Goal: Task Accomplishment & Management: Manage account settings

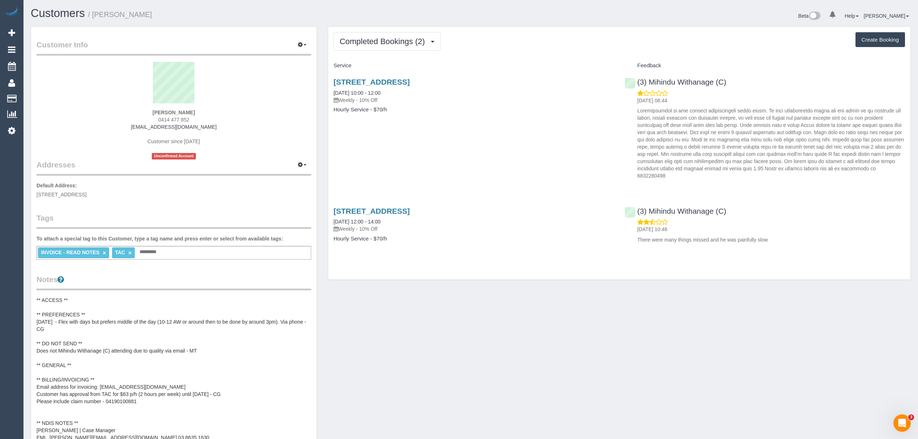
drag, startPoint x: 152, startPoint y: 112, endPoint x: 204, endPoint y: 109, distance: 52.1
click at [204, 109] on div "[PERSON_NAME] 0414 477 852 [EMAIL_ADDRESS][DOMAIN_NAME] Customer since [DATE] U…" at bounding box center [174, 111] width 275 height 98
copy strong "[PERSON_NAME]"
click at [213, 382] on pre "** ACCESS ** ** PREFERENCES ** 25/07/25 - Flex with days but prefers middle of …" at bounding box center [174, 368] width 275 height 145
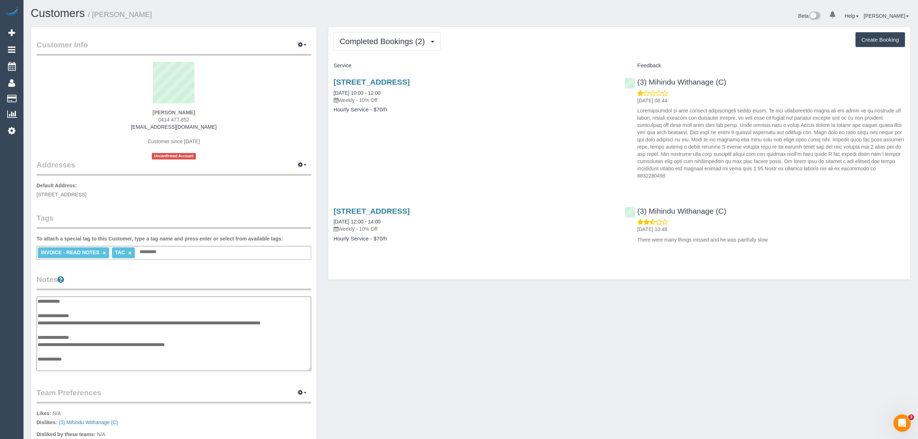
scroll to position [72, 0]
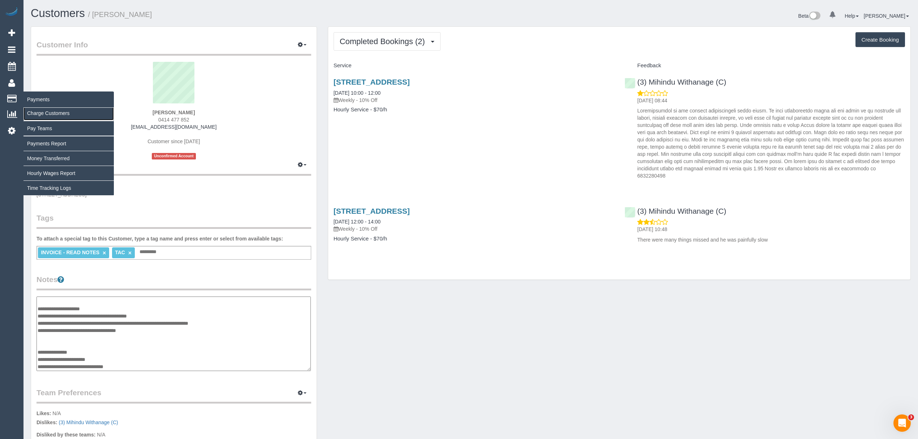
click at [48, 108] on link "Charge Customers" at bounding box center [69, 113] width 90 height 14
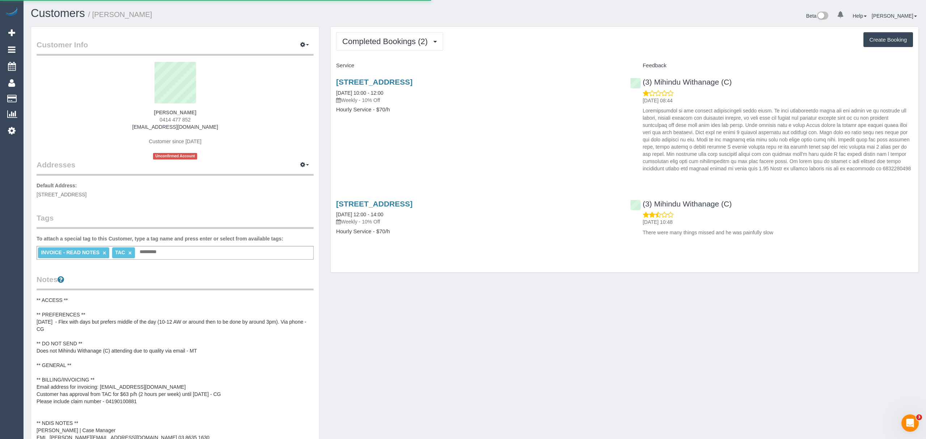
select select
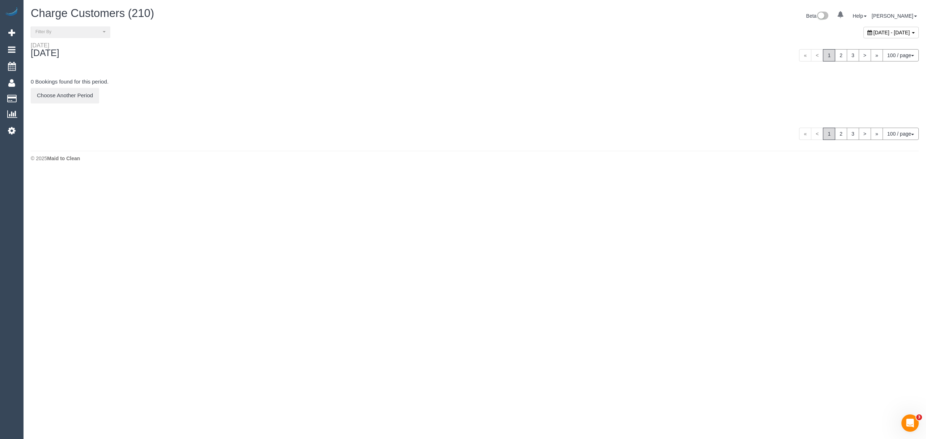
click at [873, 30] on span "August 11, 2025 - August 11, 2025" at bounding box center [891, 33] width 37 height 6
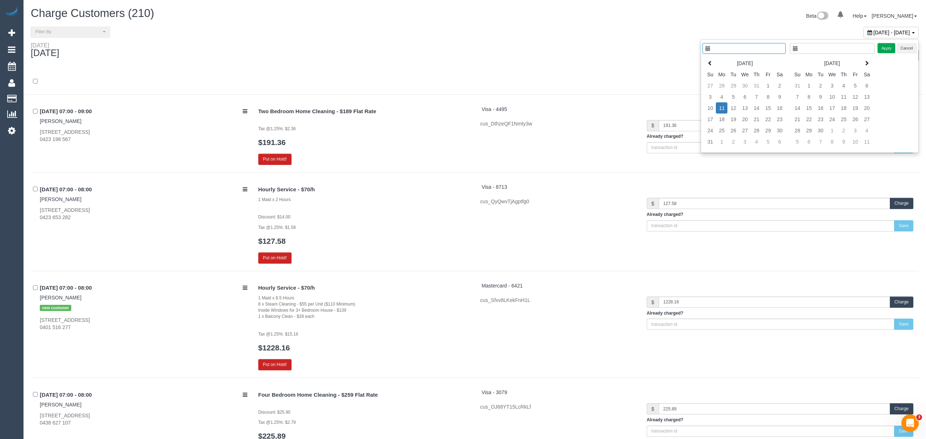
type input "**********"
click at [749, 99] on td "7" at bounding box center [749, 96] width 12 height 11
type input "**********"
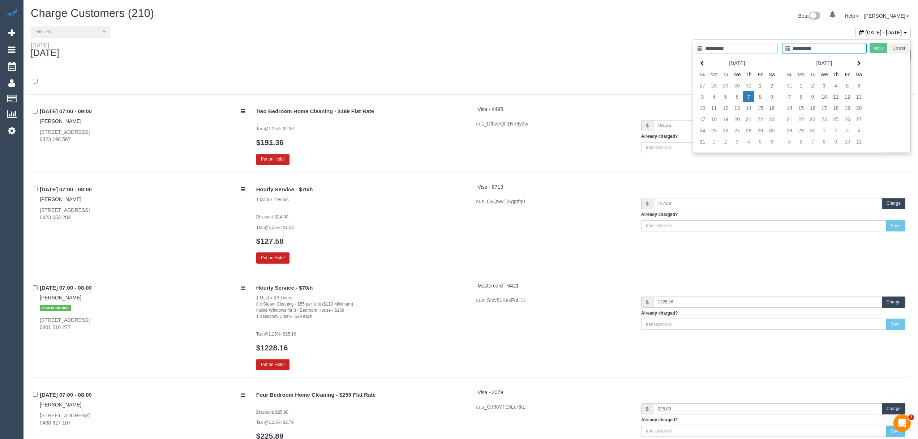
click at [749, 99] on td "7" at bounding box center [749, 96] width 12 height 11
type input "**********"
click at [872, 51] on button "Apply" at bounding box center [879, 48] width 18 height 10
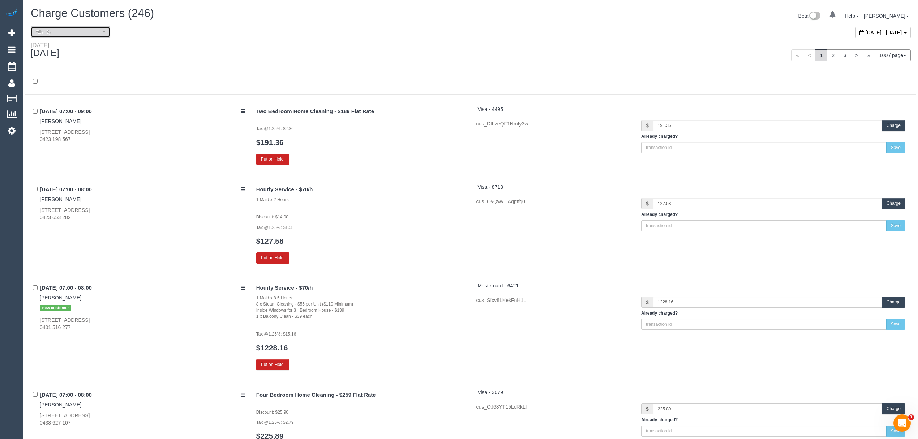
click at [90, 32] on span "Filter By" at bounding box center [67, 32] width 65 height 6
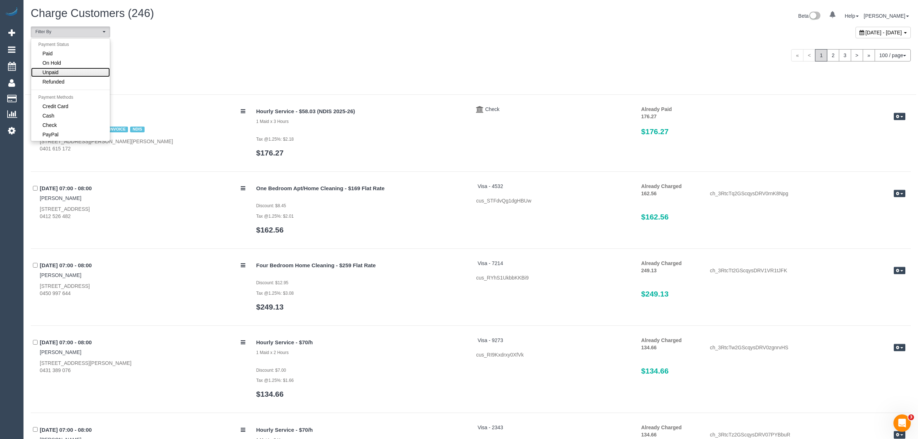
click at [80, 74] on link "Unpaid" at bounding box center [70, 72] width 79 height 9
select select "******"
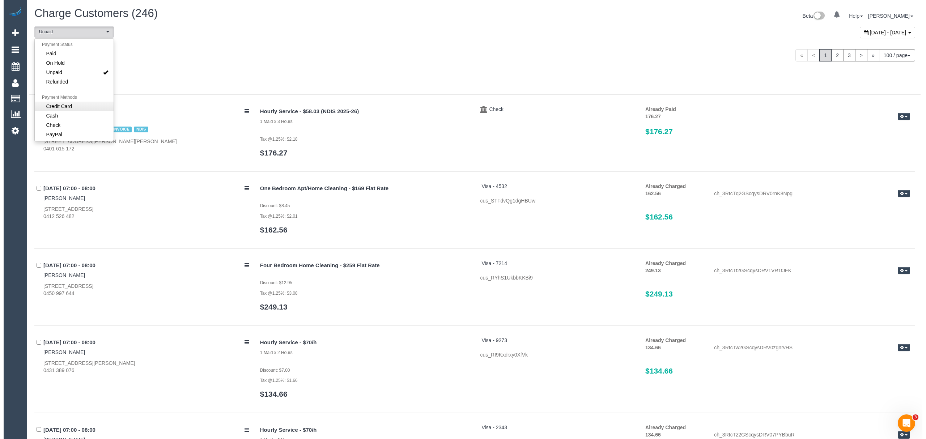
scroll to position [13, 0]
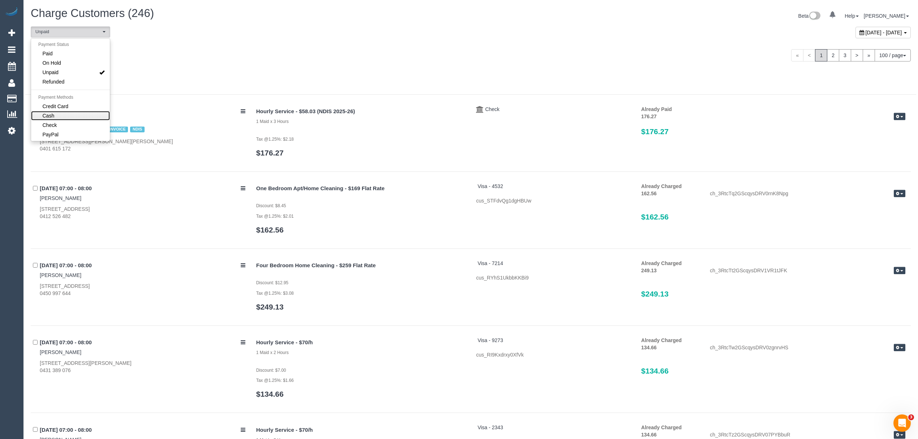
click at [73, 113] on link "Cash" at bounding box center [70, 115] width 79 height 9
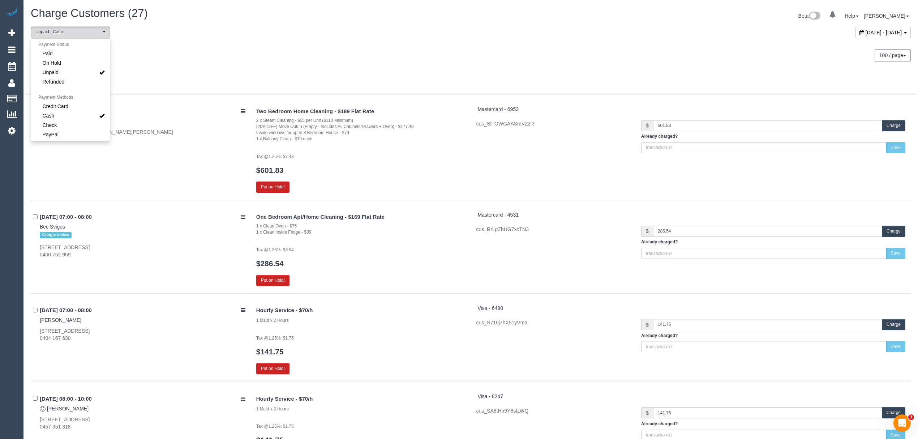
click at [73, 123] on link "Check" at bounding box center [70, 124] width 79 height 9
click at [230, 81] on div at bounding box center [470, 85] width 891 height 19
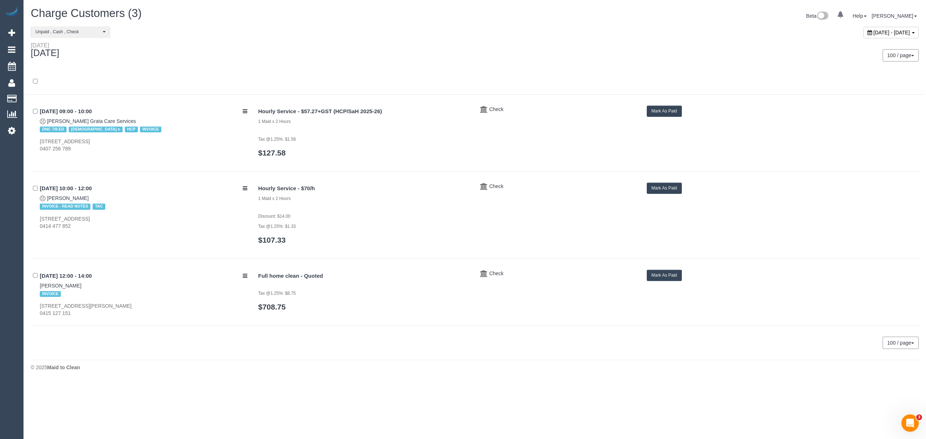
click at [655, 187] on button "Mark As Paid" at bounding box center [663, 188] width 35 height 11
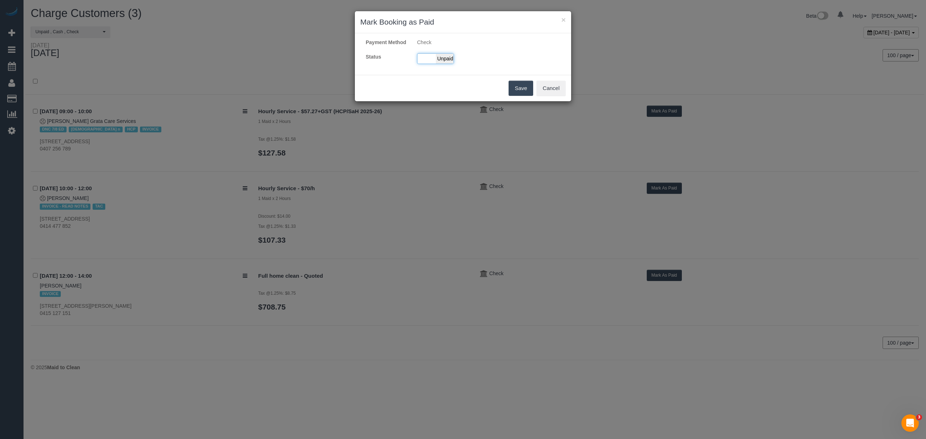
click at [430, 64] on div "Paid Unpaid" at bounding box center [435, 58] width 37 height 11
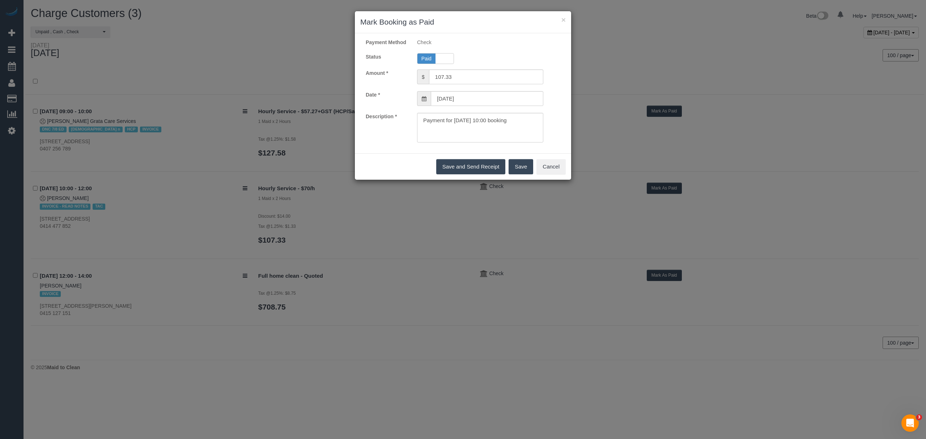
click at [517, 174] on button "Save" at bounding box center [520, 166] width 25 height 15
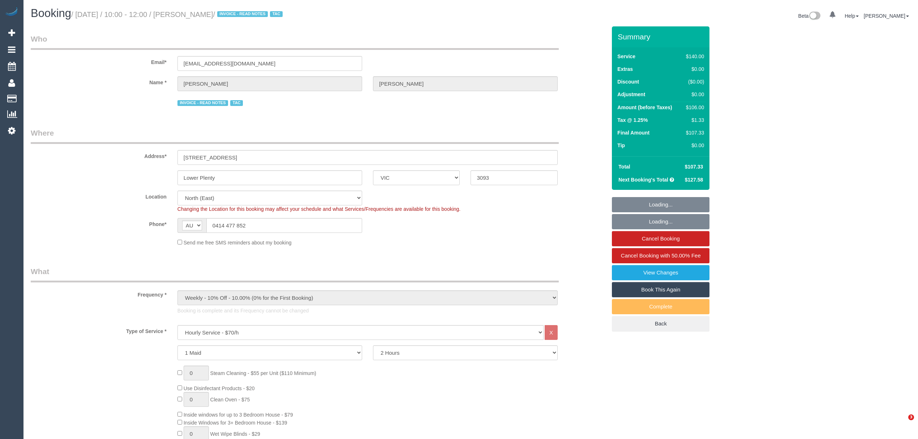
select select "VIC"
select select "number:27"
select select "number:16"
select select "number:18"
select select "number:23"
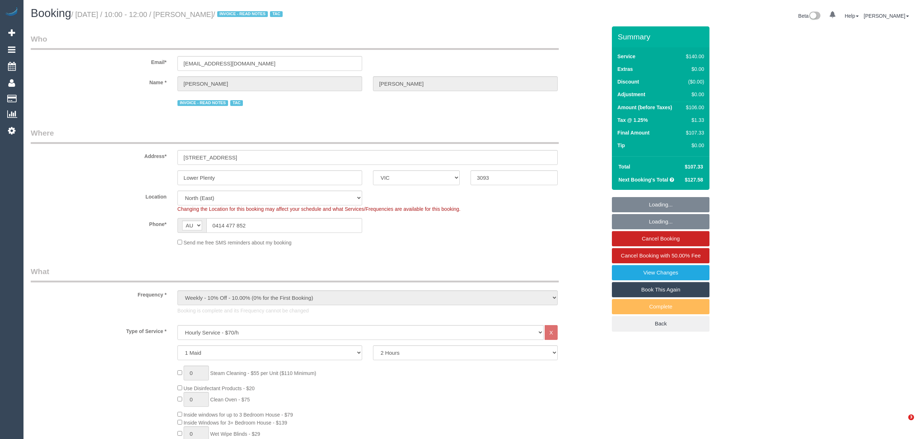
select select "number:34"
select select "spot1"
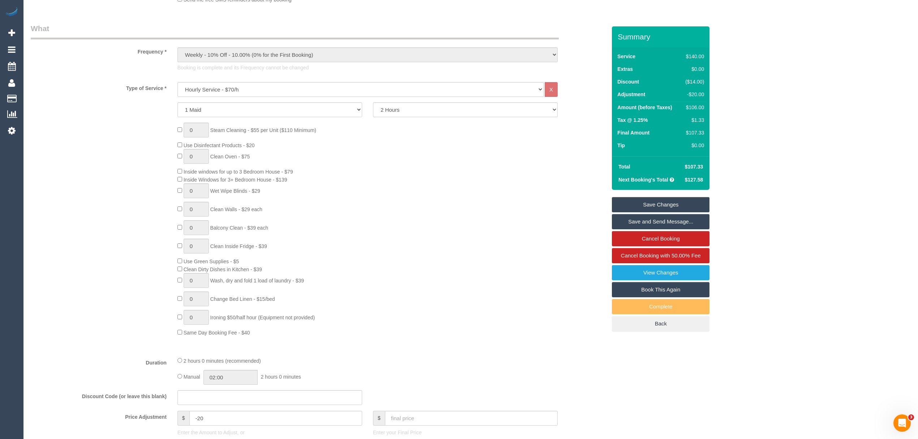
scroll to position [250, 0]
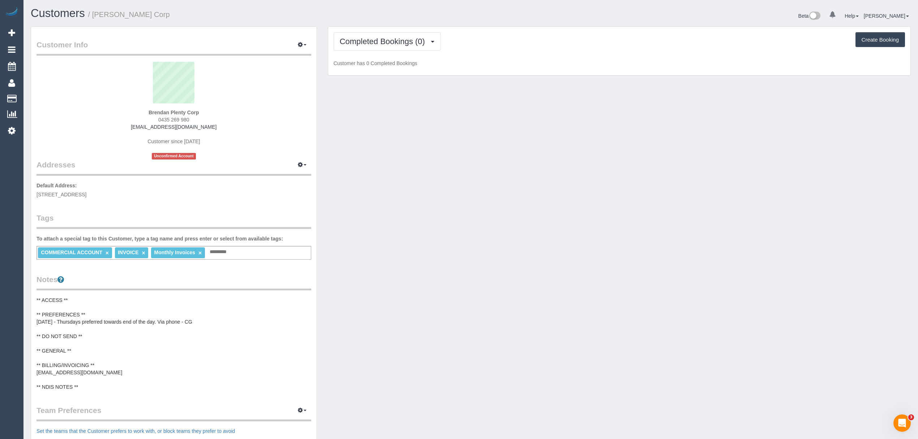
drag, startPoint x: 96, startPoint y: 16, endPoint x: 168, endPoint y: 18, distance: 71.6
click at [168, 18] on h1 "Customers / Brendan Plenty Corp" at bounding box center [248, 13] width 435 height 12
copy small "Brendan Plenty Corp"
click at [385, 42] on span "Completed Bookings (0)" at bounding box center [384, 41] width 89 height 9
click at [492, 155] on div "Customer Info Edit Contact Info Send Message Email Preferences Special Sales Ta…" at bounding box center [470, 304] width 891 height 556
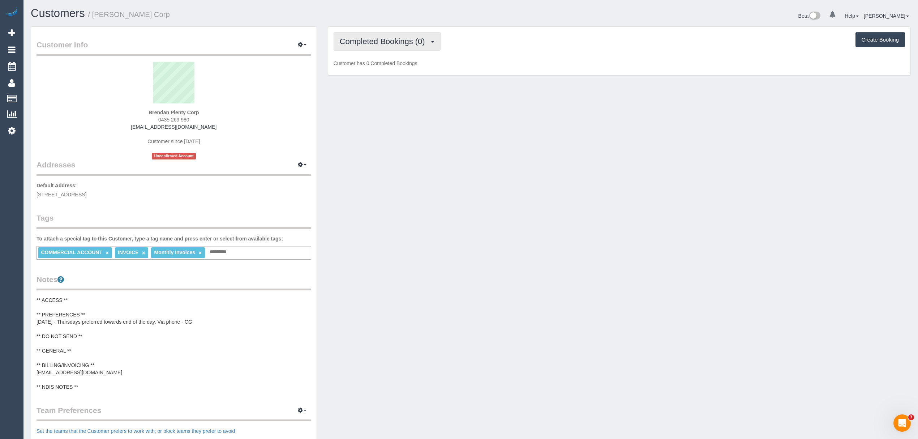
click at [376, 44] on span "Completed Bookings (0)" at bounding box center [384, 41] width 89 height 9
click at [369, 74] on link "Cancelled Bookings (1)" at bounding box center [372, 76] width 76 height 9
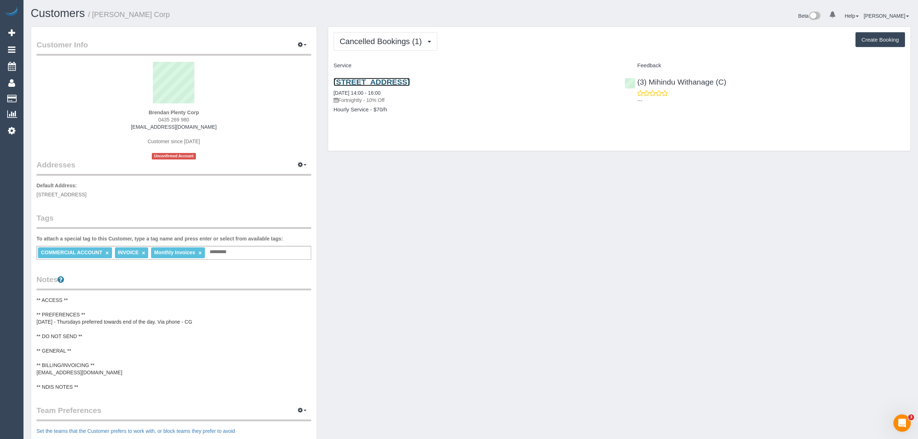
click at [379, 83] on link "1336 Plenty Road, Bundoora, VIC 3083" at bounding box center [372, 82] width 76 height 8
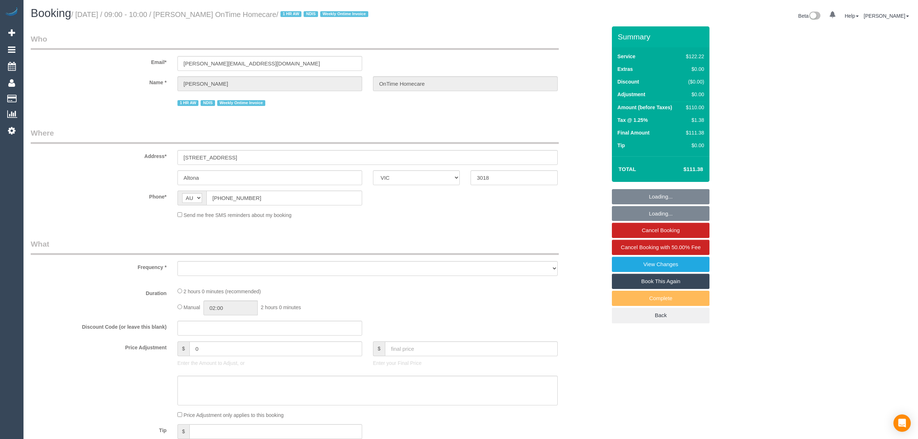
select select "VIC"
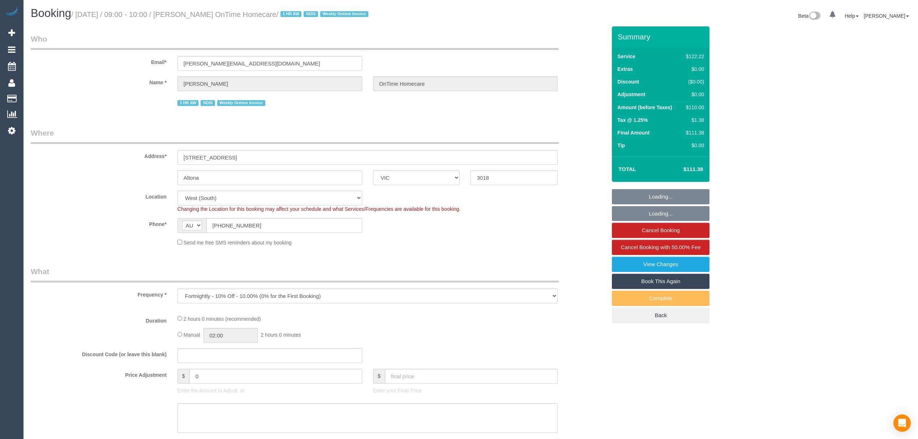
select select "object:620"
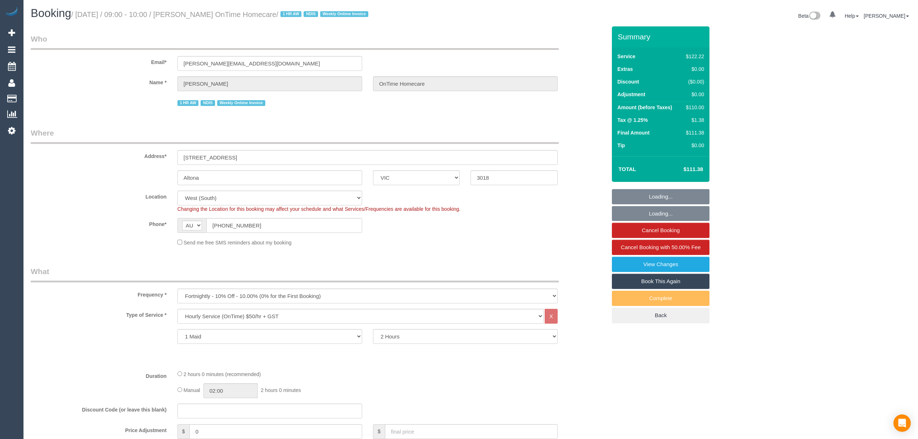
select select "number:27"
select select "number:14"
select select "number:19"
select select "number:25"
select select "number:35"
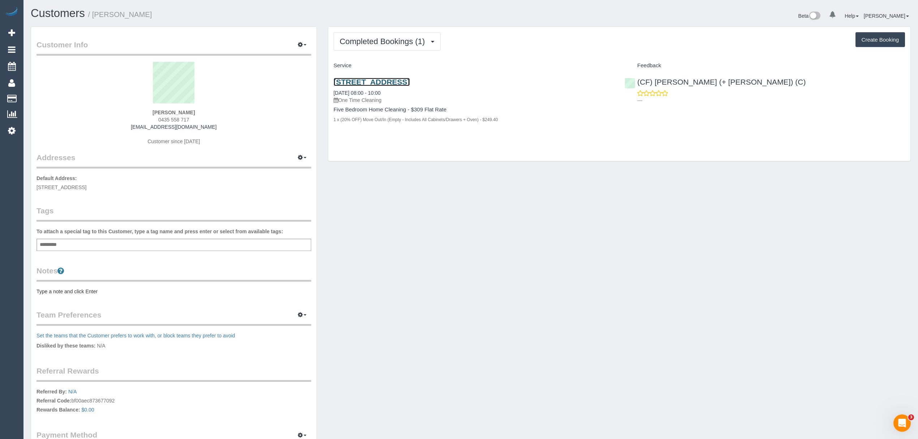
click at [373, 80] on link "[STREET_ADDRESS]" at bounding box center [372, 82] width 76 height 8
click at [54, 246] on input "text" at bounding box center [50, 244] width 25 height 9
click at [381, 41] on span "Completed Bookings (1)" at bounding box center [384, 41] width 89 height 9
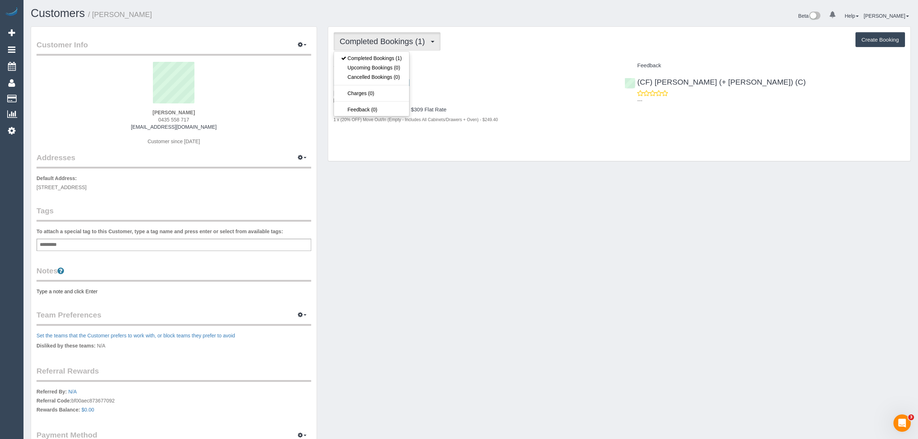
click at [392, 229] on div "Customer Info Edit Contact Info Send Message Email Preferences Special Sales Ta…" at bounding box center [470, 257] width 891 height 463
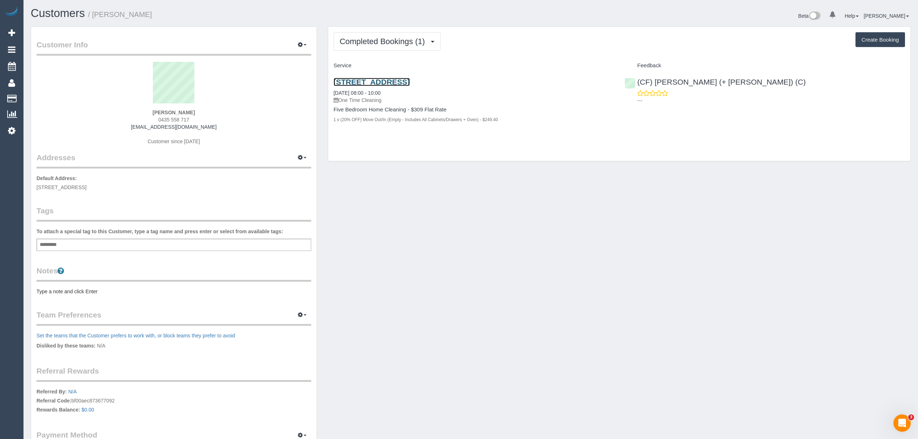
click at [352, 80] on link "122 Normanby Road, East Kew, VIC 3102" at bounding box center [372, 82] width 76 height 8
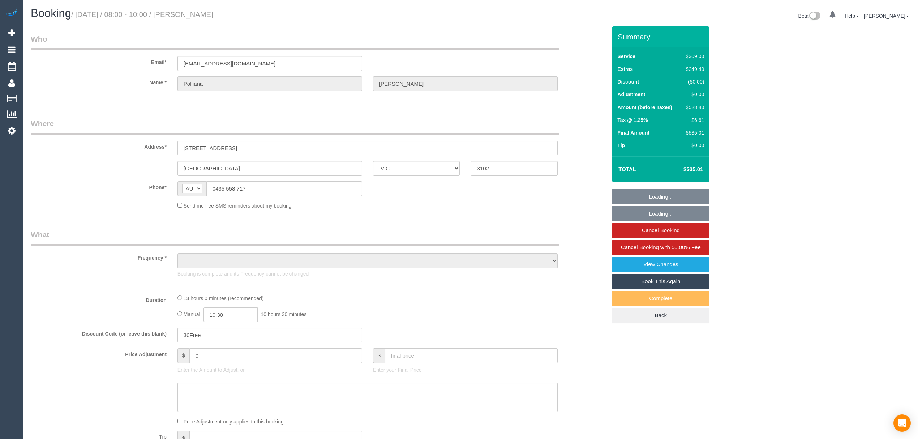
select select "VIC"
select select "string:stripe-pm_1RsNwC2GScqysDRVOuy1n41D"
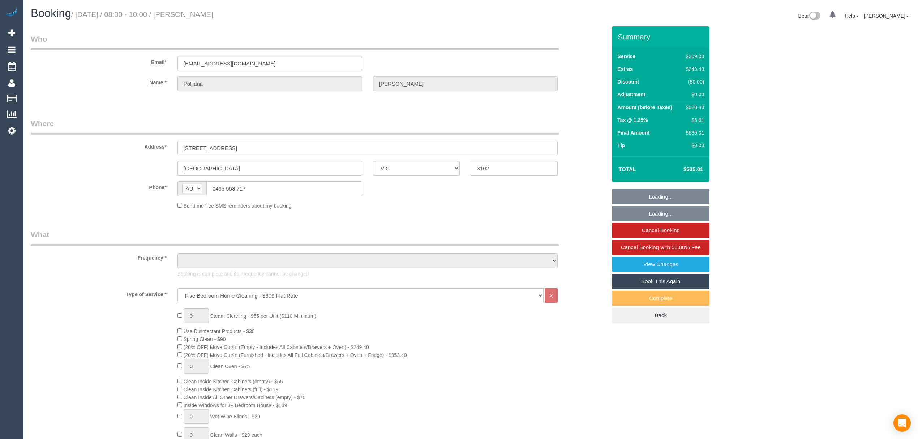
select select "object:633"
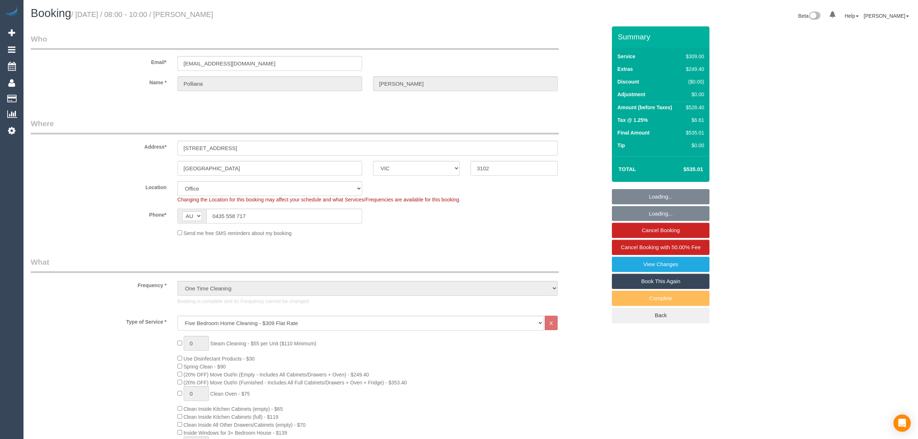
select select "number:28"
select select "number:17"
select select "number:21"
select select "number:25"
select select "number:33"
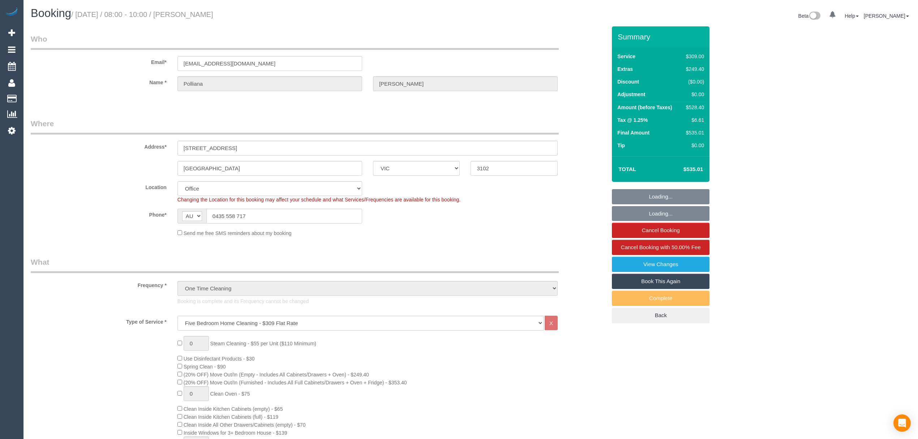
select select "number:12"
select select "object:2050"
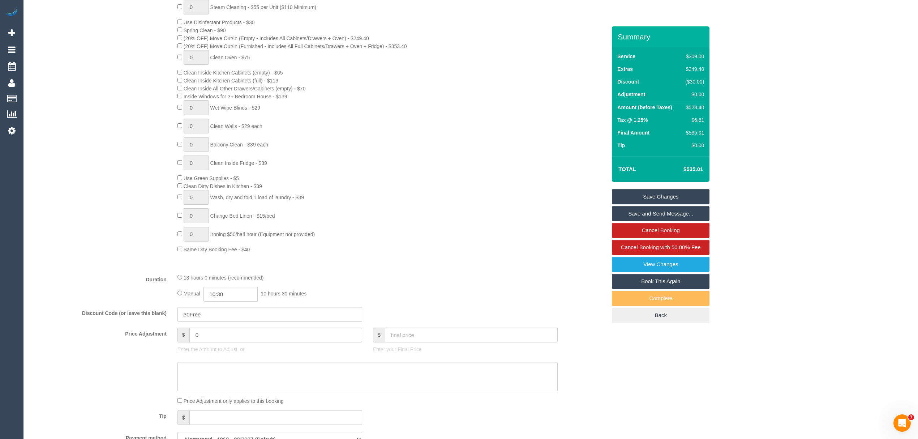
scroll to position [403, 0]
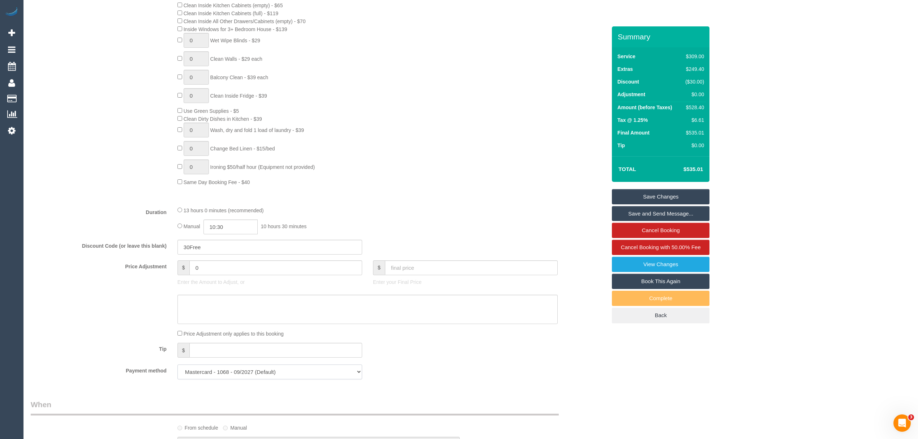
click at [212, 375] on select "Mastercard - 1068 - 09/2027 (Default) Add Credit Card ─────────────── Cash Chec…" at bounding box center [270, 371] width 185 height 15
select select "string:check"
click at [178, 366] on select "Mastercard - 1068 - 09/2027 (Default) Add Credit Card ─────────────── Cash Chec…" at bounding box center [270, 371] width 185 height 15
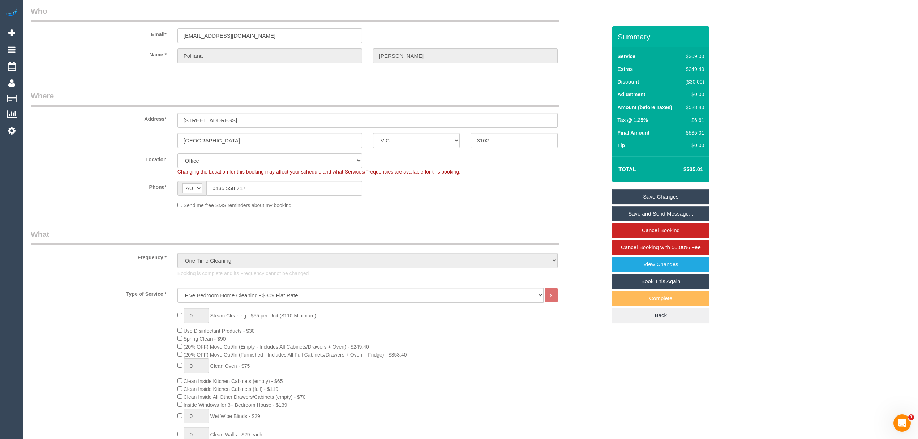
scroll to position [0, 0]
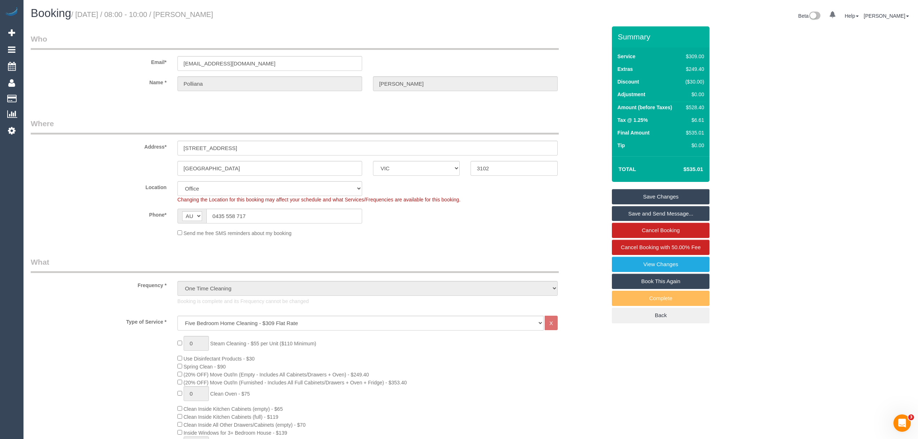
click at [654, 200] on link "Save Changes" at bounding box center [661, 196] width 98 height 15
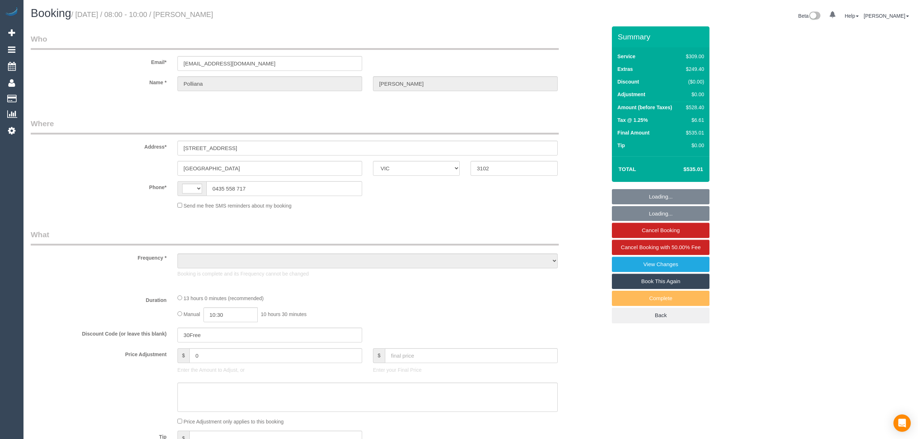
select select "VIC"
select select "string:AU"
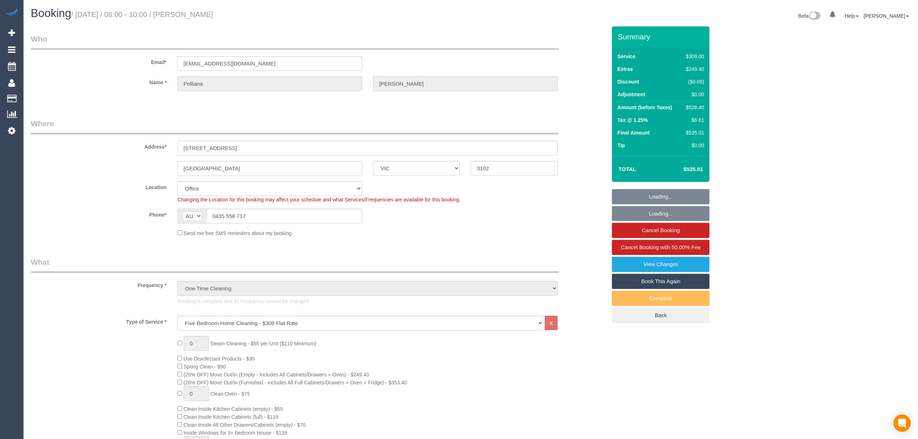
select select "object:624"
select select "number:28"
select select "number:17"
select select "number:21"
select select "number:25"
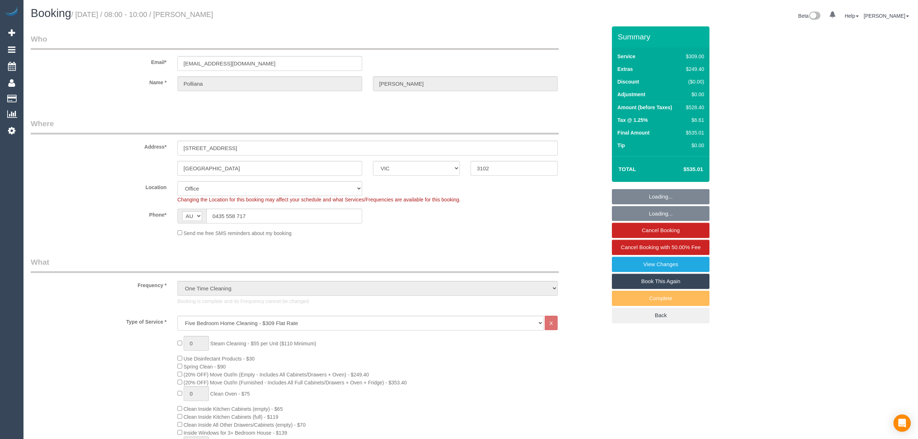
select select "number:33"
select select "number:12"
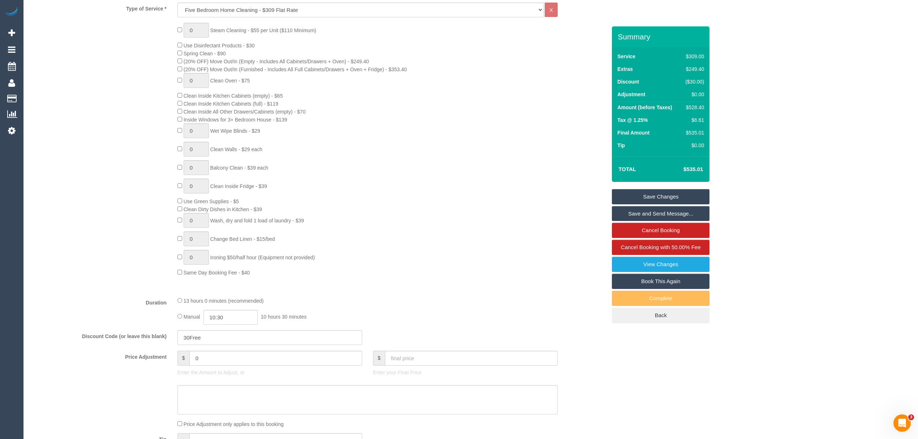
scroll to position [997, 0]
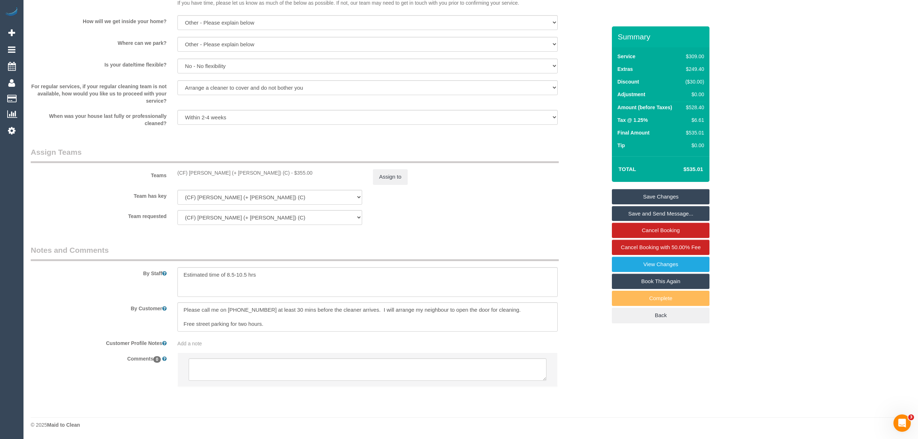
click at [223, 348] on sui-booking-comments "By Staff By Customer Customer Profile Notes Add a note Comments 0" at bounding box center [319, 319] width 576 height 149
click at [221, 345] on div "Add a note" at bounding box center [368, 343] width 380 height 7
click at [222, 342] on textarea at bounding box center [368, 376] width 380 height 80
drag, startPoint x: 437, startPoint y: 342, endPoint x: 329, endPoint y: 349, distance: 108.3
click at [329, 349] on textarea "11/08/2025 - Xero invoice created and sent to customer due to card's fraudulent…" at bounding box center [368, 376] width 380 height 80
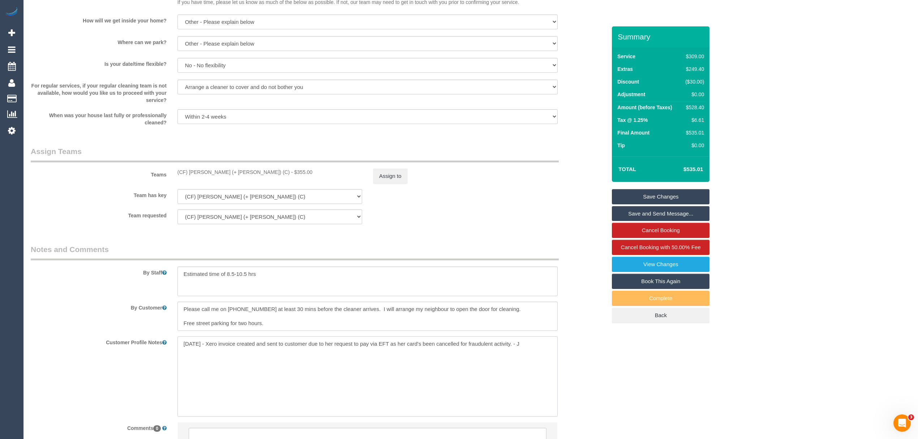
type textarea "11/08/2025 - Xero invoice created and sent to customer due to her request to pa…"
